Goal: Transaction & Acquisition: Purchase product/service

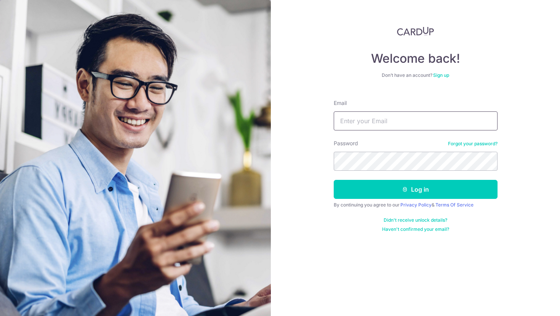
click at [379, 118] on input "Email" at bounding box center [416, 121] width 164 height 19
type input "deepti.malik09@gmail.com"
click at [354, 247] on div "Welcome back! Don’t have an account? Sign up Email deepti.malik09@gmail.com Pas…" at bounding box center [415, 158] width 289 height 316
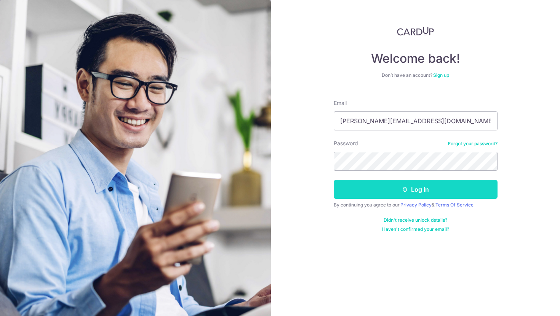
click at [416, 186] on button "Log in" at bounding box center [416, 189] width 164 height 19
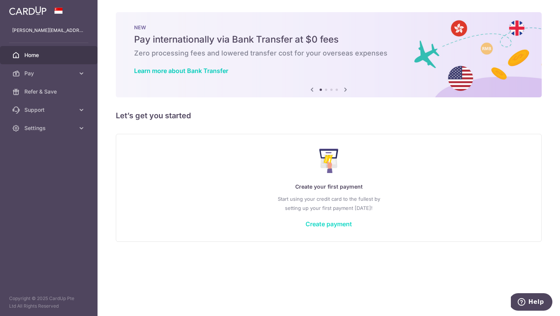
click at [324, 223] on link "Create payment" at bounding box center [328, 224] width 46 height 8
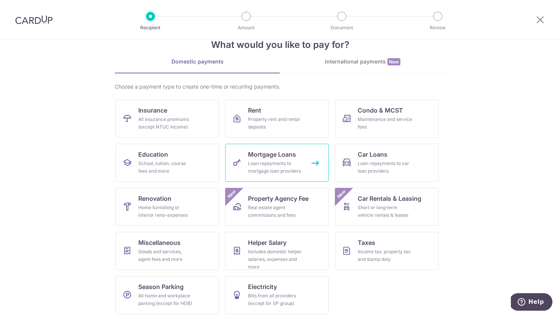
scroll to position [21, 0]
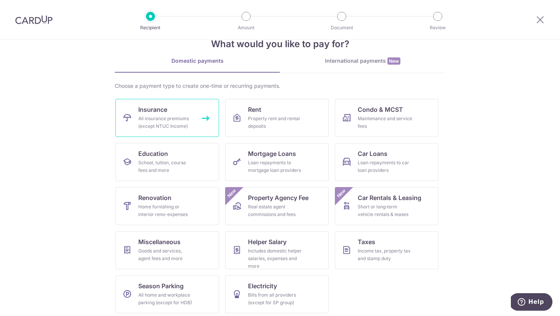
click at [170, 124] on div "All insurance premiums (except NTUC Income)" at bounding box center [165, 122] width 55 height 15
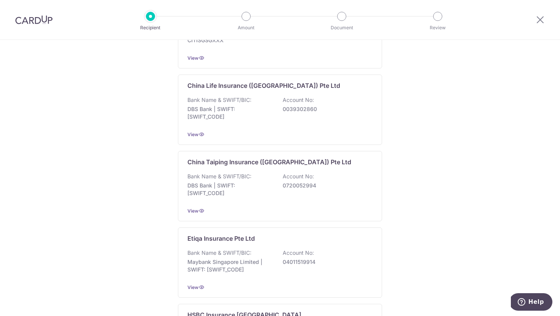
scroll to position [104, 0]
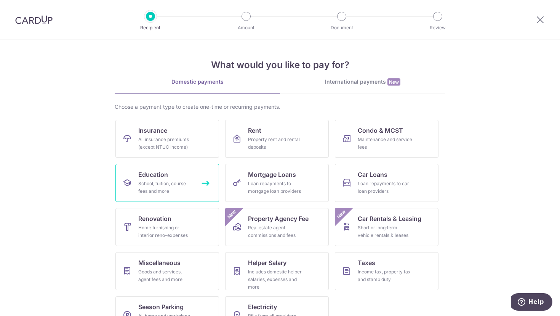
scroll to position [24, 0]
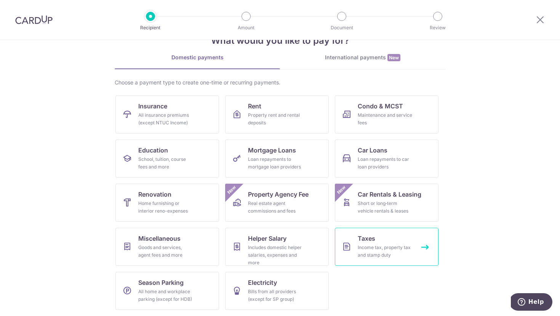
click at [368, 251] on div "Income tax, property tax and stamp duty" at bounding box center [385, 251] width 55 height 15
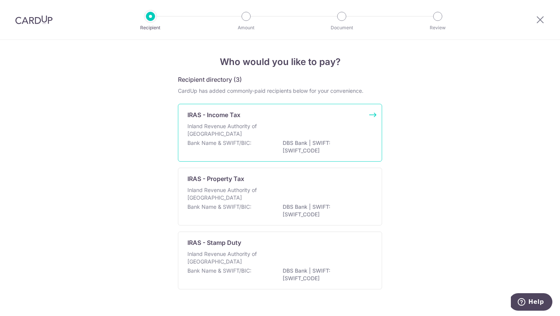
scroll to position [15, 0]
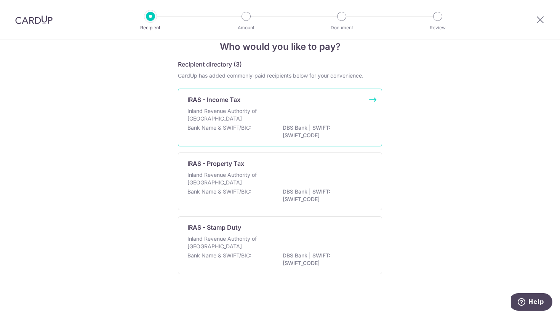
click at [322, 133] on p "DBS Bank | SWIFT: DBSSSGSGXXX" at bounding box center [325, 131] width 85 height 15
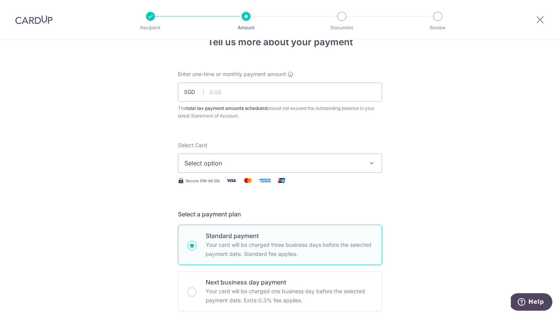
scroll to position [22, 0]
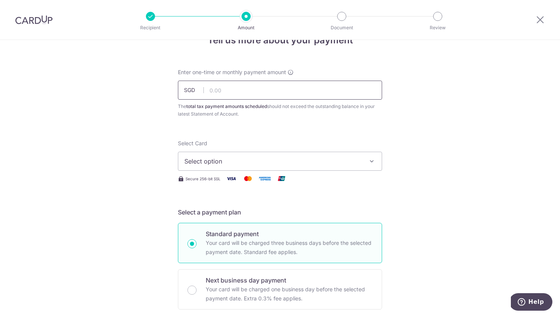
click at [281, 93] on input "text" at bounding box center [280, 90] width 204 height 19
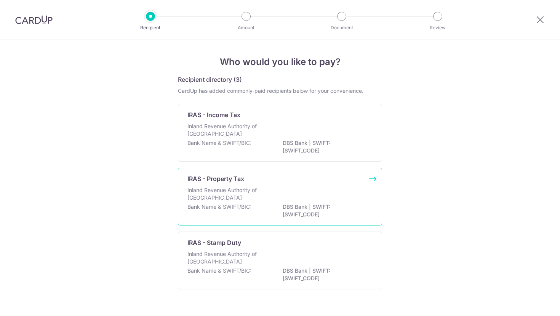
scroll to position [15, 0]
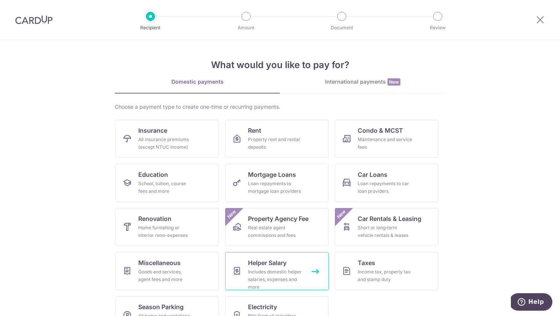
scroll to position [24, 0]
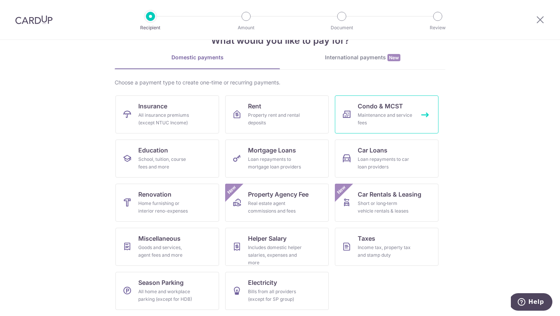
click at [389, 111] on link "Condo & MCST Maintenance and service fees" at bounding box center [387, 115] width 104 height 38
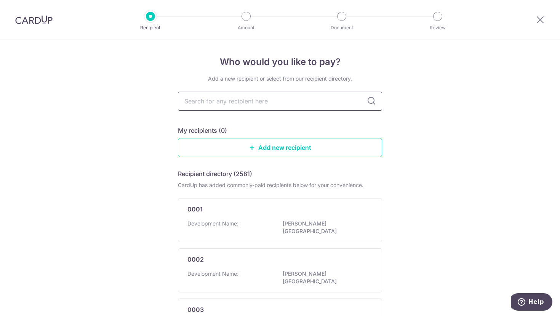
click at [290, 100] on input "text" at bounding box center [280, 101] width 204 height 19
type input "mcst 2345"
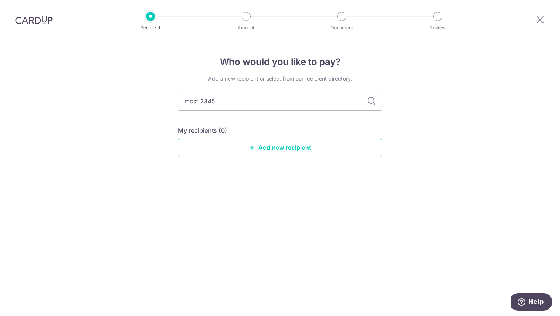
click at [371, 99] on icon at bounding box center [371, 101] width 9 height 9
drag, startPoint x: 281, startPoint y: 101, endPoint x: 190, endPoint y: 99, distance: 91.0
click at [190, 99] on input "mcst 2345" at bounding box center [280, 101] width 204 height 19
type input "m"
type input "2345"
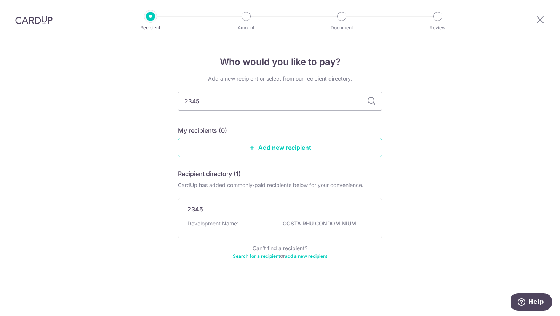
click at [372, 101] on icon at bounding box center [371, 101] width 9 height 9
click at [198, 209] on p "2345" at bounding box center [195, 209] width 16 height 9
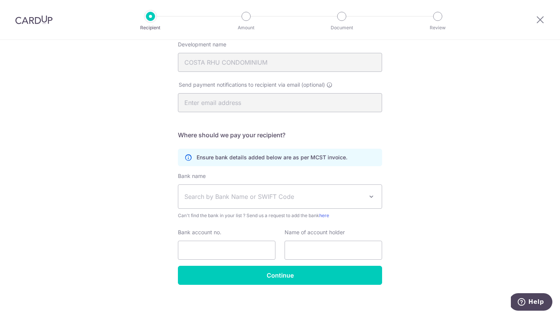
scroll to position [123, 0]
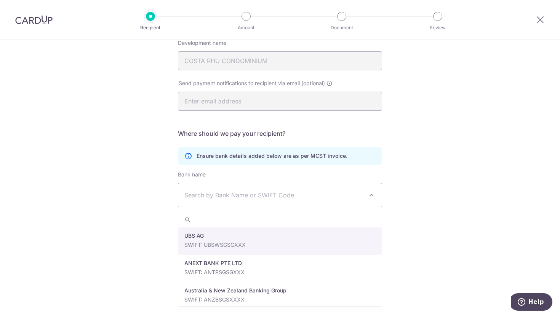
click at [262, 192] on span "Search by Bank Name or SWIFT Code" at bounding box center [273, 195] width 179 height 9
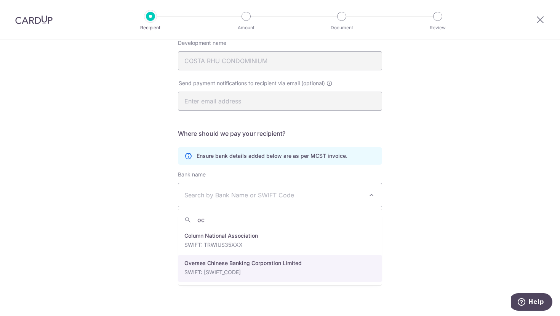
type input "oc"
select select "12"
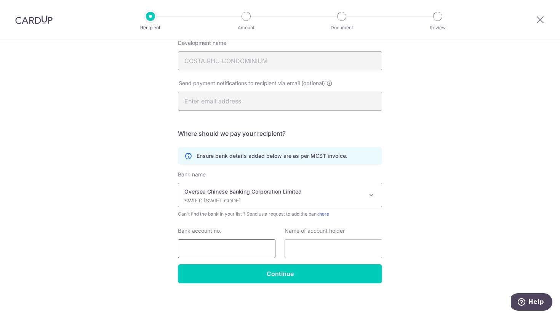
click at [249, 247] on input "Bank account no." at bounding box center [226, 248] width 97 height 19
click at [248, 244] on input "Bank account no." at bounding box center [226, 248] width 97 height 19
paste input "642-000277-001"
click at [223, 250] on input "642-000277-001" at bounding box center [226, 248] width 97 height 19
click at [199, 251] on input "642-000277001" at bounding box center [226, 248] width 97 height 19
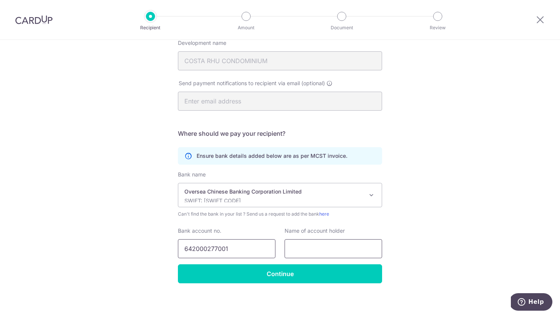
type input "642000277001"
click at [306, 243] on input "text" at bounding box center [332, 248] width 97 height 19
type input "Deepti kumar"
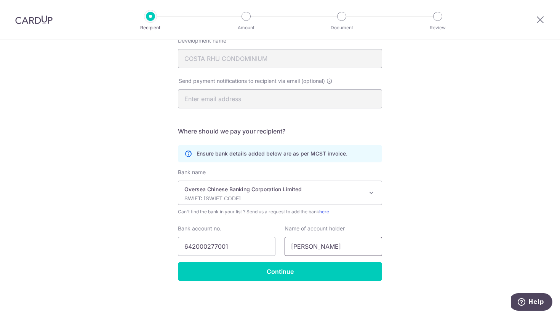
scroll to position [126, 0]
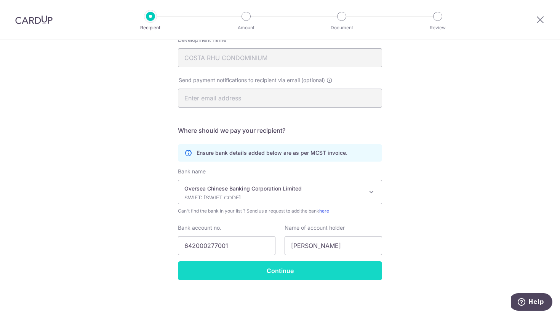
click at [310, 276] on input "Continue" at bounding box center [280, 271] width 204 height 19
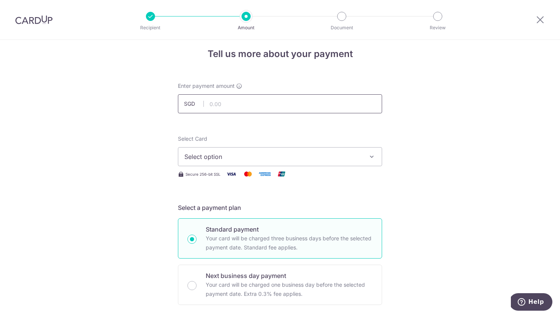
scroll to position [9, 0]
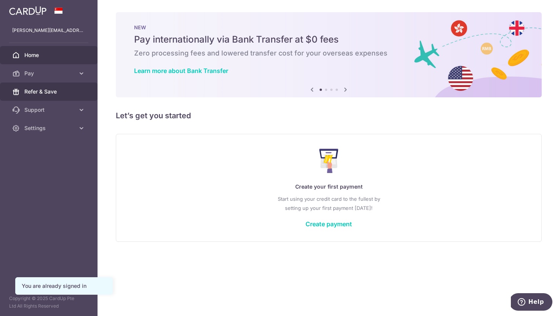
click at [64, 88] on span "Refer & Save" at bounding box center [49, 92] width 50 height 8
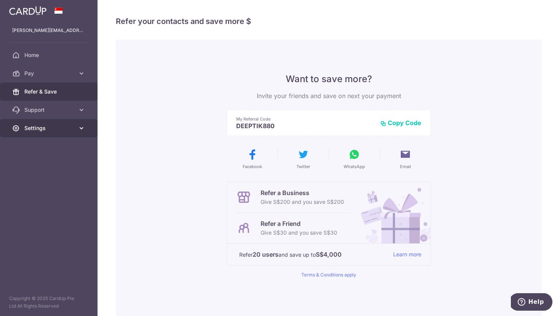
click at [81, 127] on icon at bounding box center [82, 129] width 8 height 8
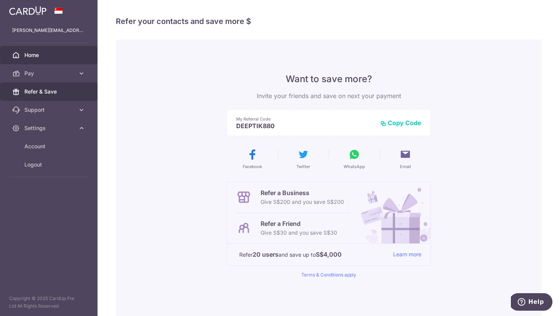
click at [48, 53] on span "Home" at bounding box center [49, 55] width 50 height 8
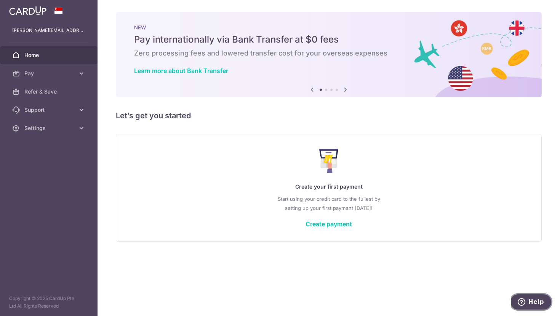
click at [539, 305] on span "Help" at bounding box center [536, 302] width 16 height 7
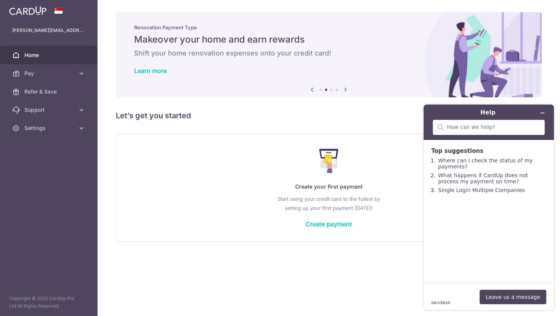
click at [34, 54] on span "Home" at bounding box center [49, 55] width 50 height 8
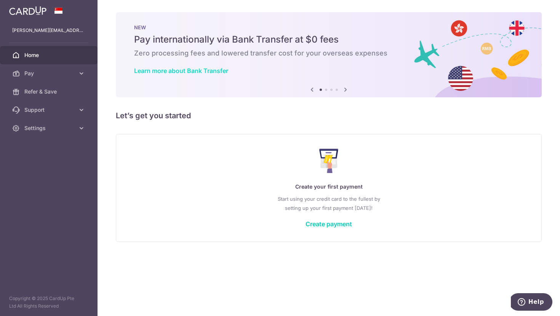
click at [172, 71] on link "Learn more about Bank Transfer" at bounding box center [181, 71] width 94 height 8
